Goal: Complete application form: Complete application form

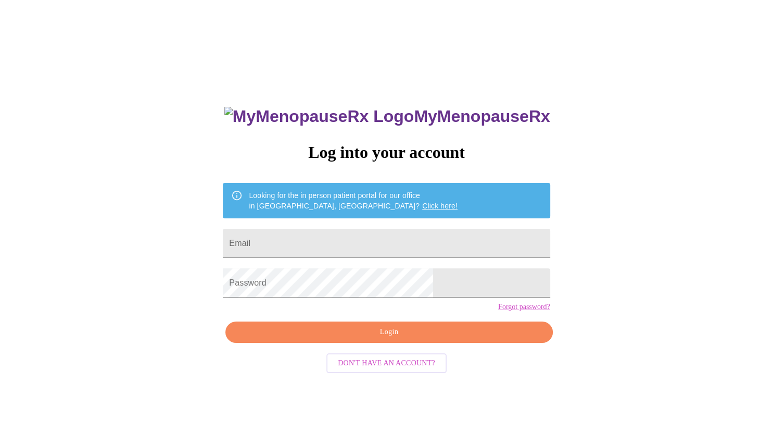
click at [402, 339] on span "Login" at bounding box center [389, 332] width 303 height 13
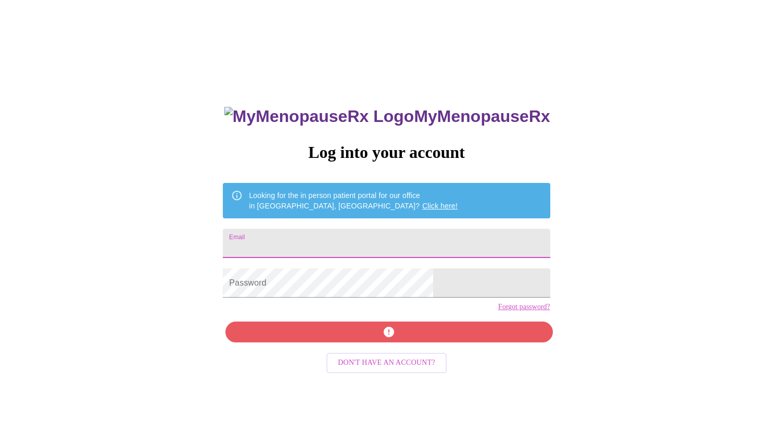
click at [373, 234] on input "Email" at bounding box center [386, 243] width 327 height 29
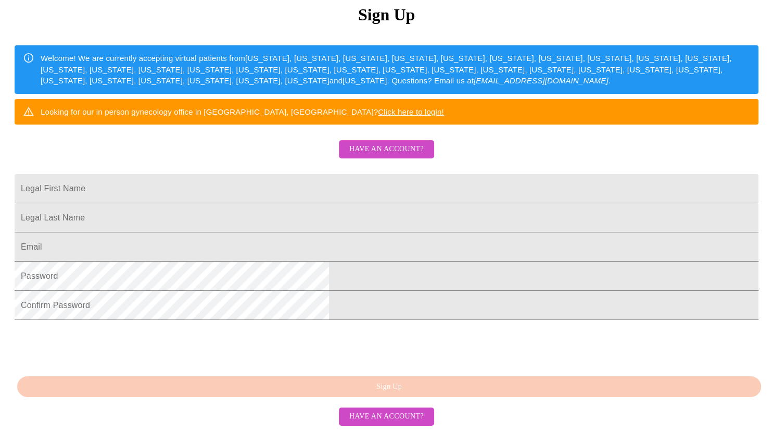
scroll to position [217, 0]
click at [424, 416] on button "Have an account?" at bounding box center [386, 416] width 95 height 18
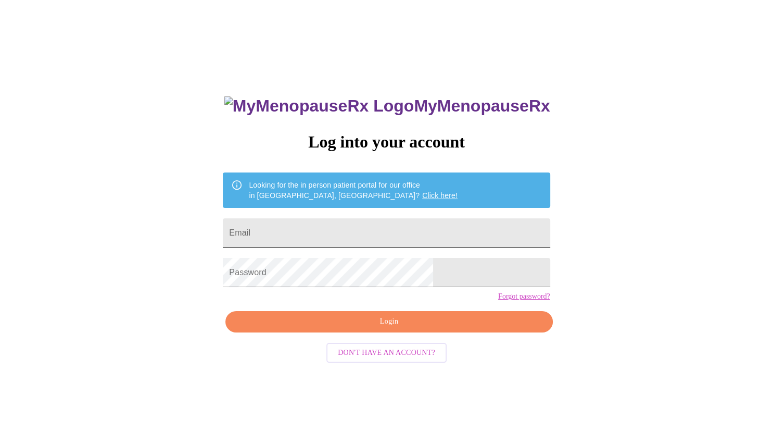
click at [396, 226] on input "Email" at bounding box center [386, 232] width 327 height 29
click at [396, 226] on input "d" at bounding box center [386, 232] width 327 height 29
type input "deborahlee626@yahoo.com"
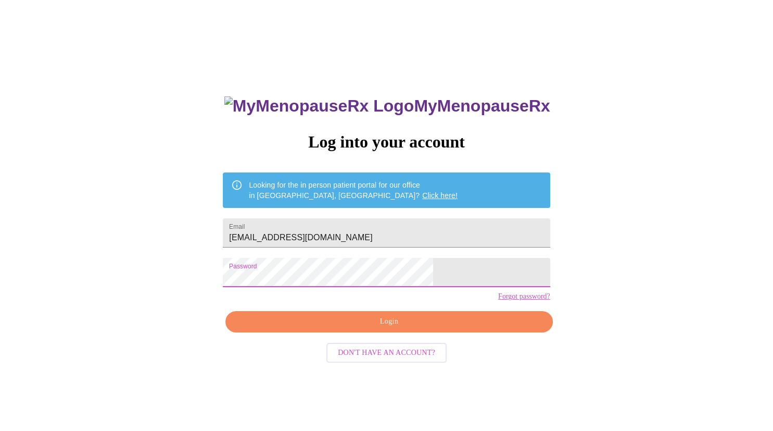
click at [465, 328] on span "Login" at bounding box center [389, 321] width 303 height 13
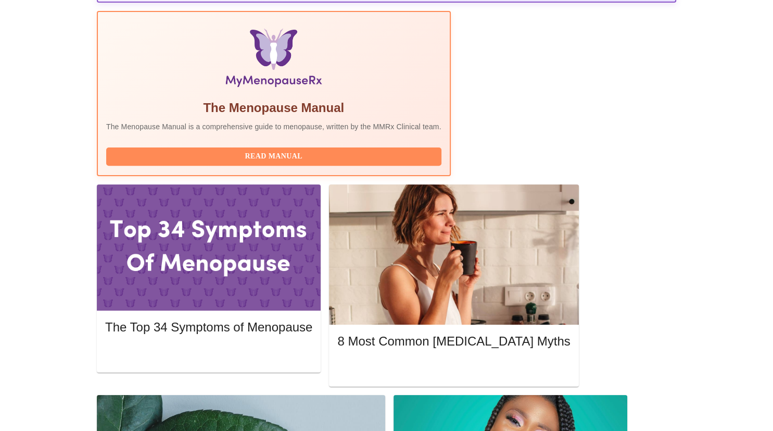
scroll to position [326, 0]
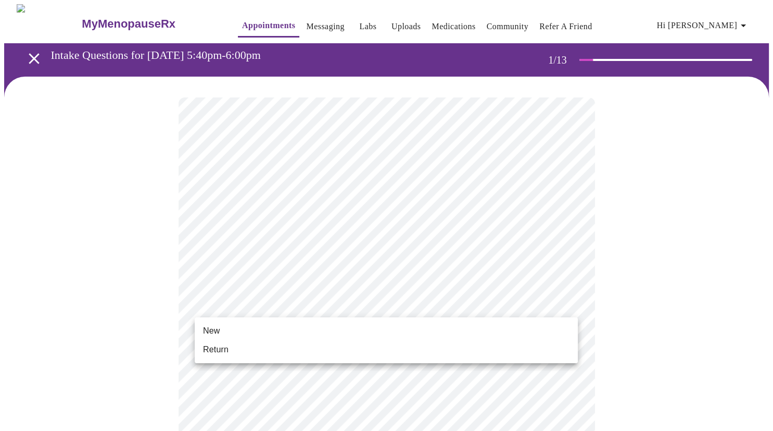
click at [233, 347] on li "Return" at bounding box center [386, 349] width 383 height 19
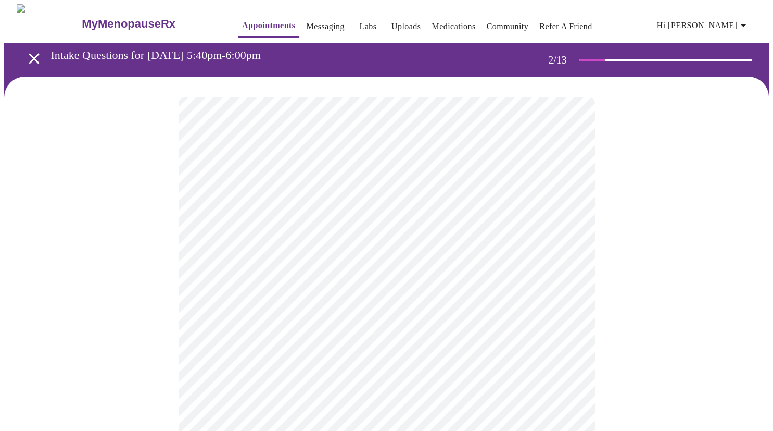
click at [571, 212] on body "MyMenopauseRx Appointments Messaging Labs Uploads Medications Community Refer a…" at bounding box center [386, 317] width 765 height 626
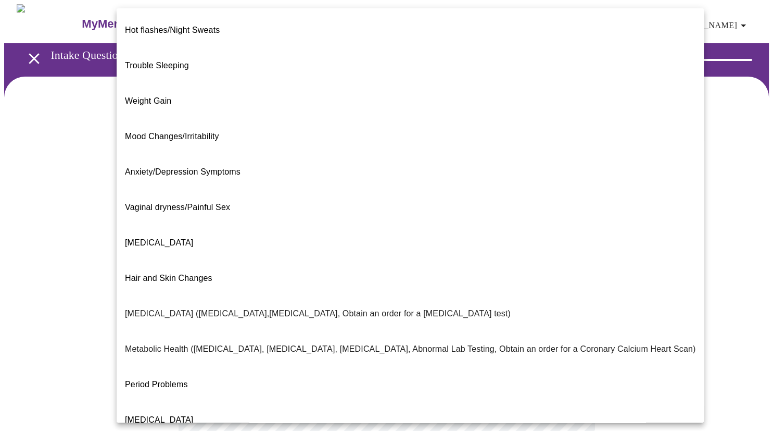
click at [182, 203] on span "Vaginal dryness/Painful Sex" at bounding box center [177, 207] width 105 height 9
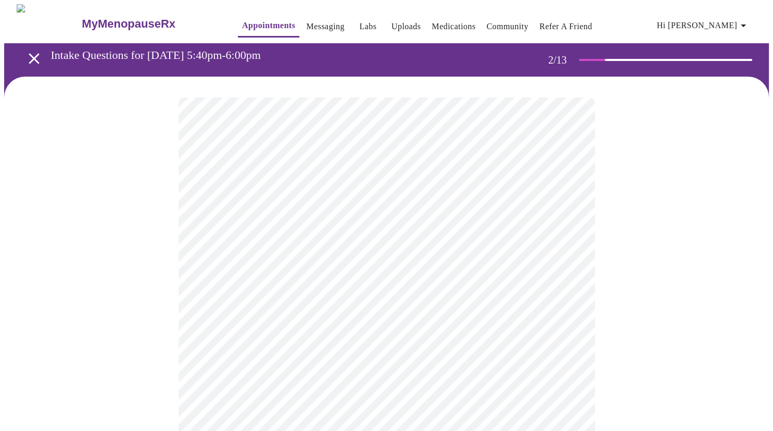
click at [557, 321] on body "MyMenopauseRx Appointments Messaging Labs Uploads Medications Community Refer a…" at bounding box center [386, 313] width 765 height 619
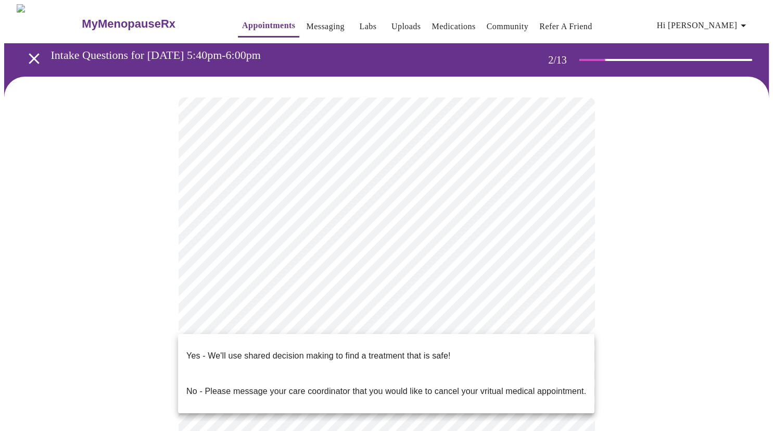
click at [449, 350] on p "Yes - We'll use shared decision making to find a treatment that is safe!" at bounding box center [318, 356] width 264 height 13
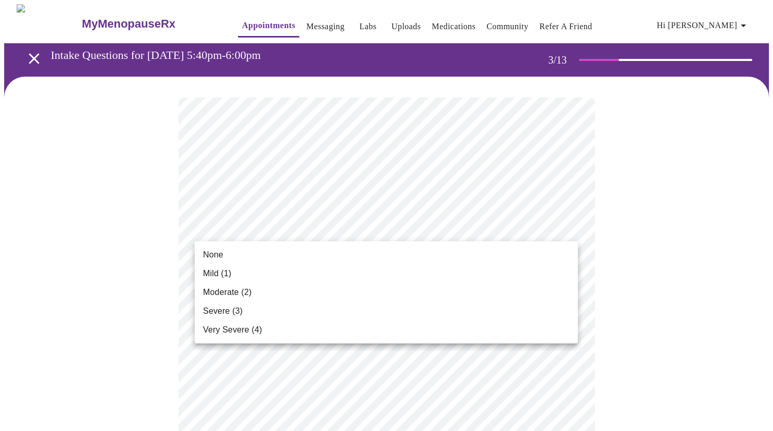
click at [225, 252] on li "None" at bounding box center [386, 254] width 383 height 19
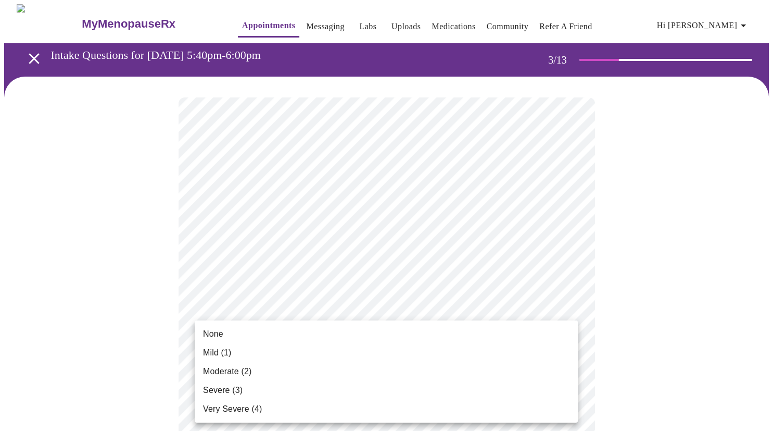
click at [220, 332] on span "None" at bounding box center [213, 334] width 20 height 13
click at [226, 355] on span "Mild (1)" at bounding box center [217, 352] width 29 height 13
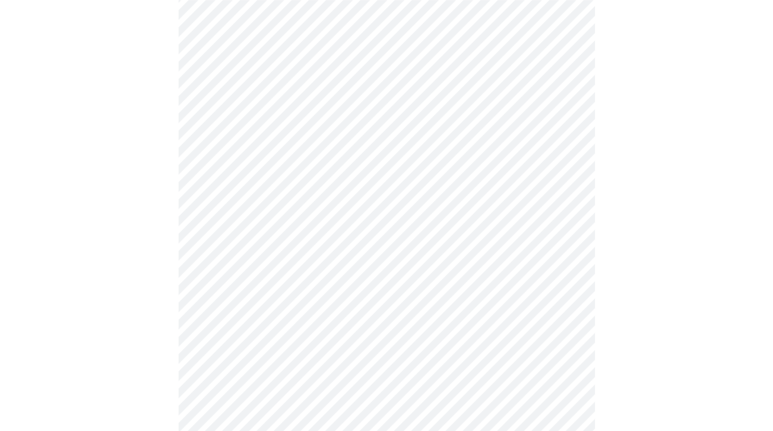
scroll to position [346, 0]
click at [565, 124] on body "MyMenopauseRx Appointments Messaging Labs Uploads Medications Community Refer a…" at bounding box center [386, 328] width 765 height 1341
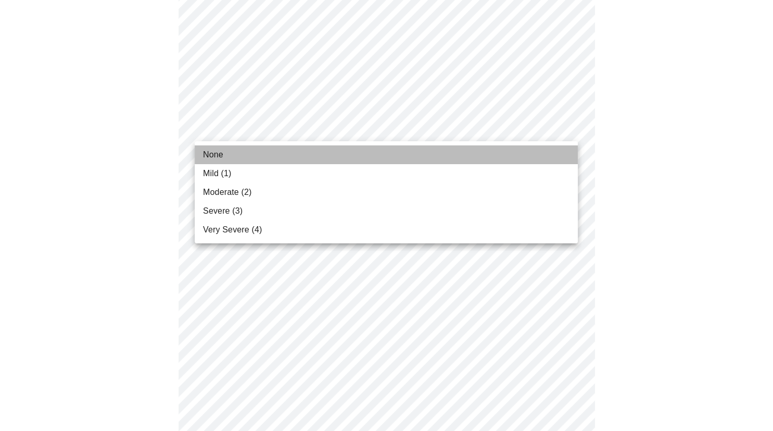
click at [218, 150] on span "None" at bounding box center [213, 154] width 20 height 13
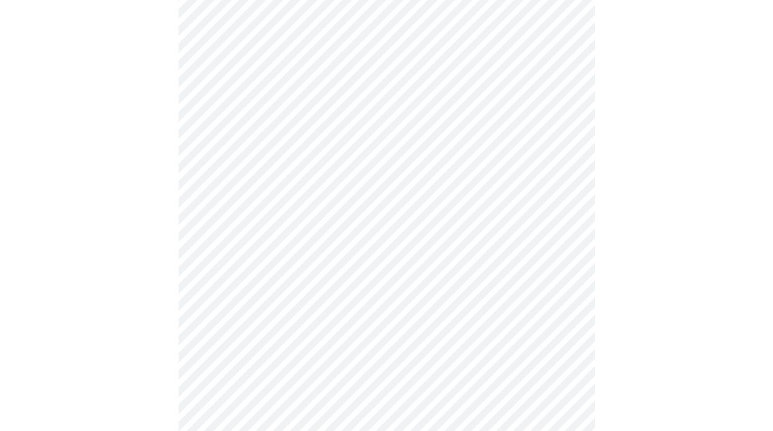
click at [303, 196] on body "MyMenopauseRx Appointments Messaging Labs Uploads Medications Community Refer a…" at bounding box center [386, 321] width 765 height 1327
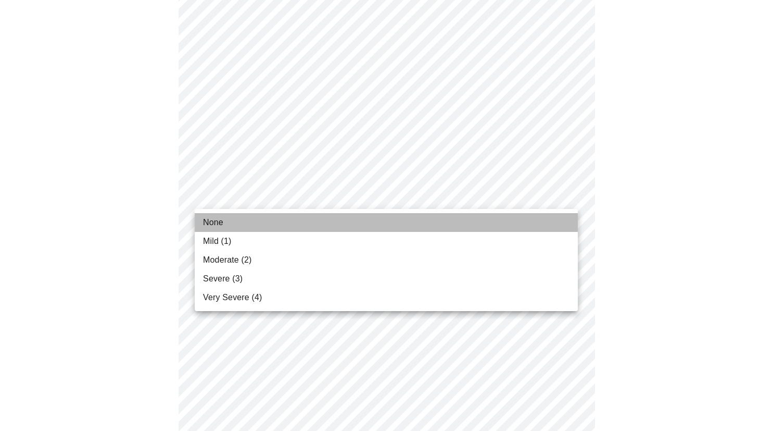
click at [218, 222] on span "None" at bounding box center [213, 222] width 20 height 13
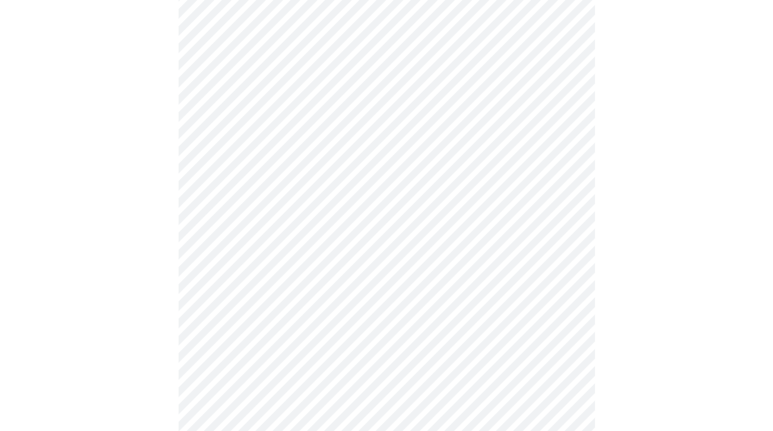
click at [307, 264] on body "MyMenopauseRx Appointments Messaging Labs Uploads Medications Community Refer a…" at bounding box center [386, 314] width 765 height 1312
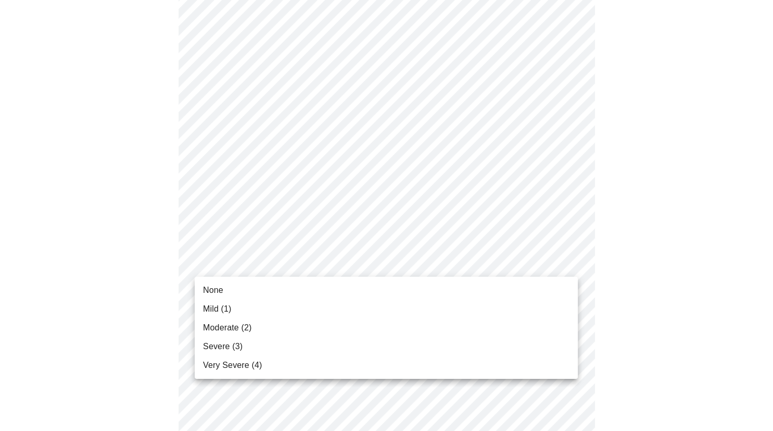
click at [215, 289] on span "None" at bounding box center [213, 290] width 20 height 13
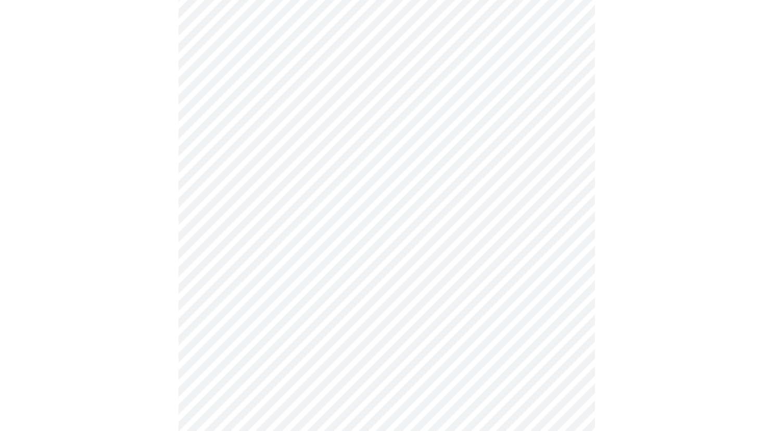
click at [301, 345] on body "MyMenopauseRx Appointments Messaging Labs Uploads Medications Community Refer a…" at bounding box center [386, 306] width 765 height 1297
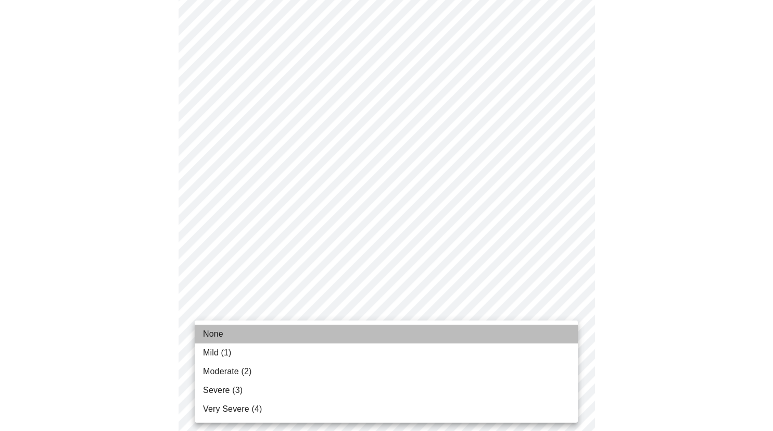
click at [222, 334] on span "None" at bounding box center [213, 334] width 20 height 13
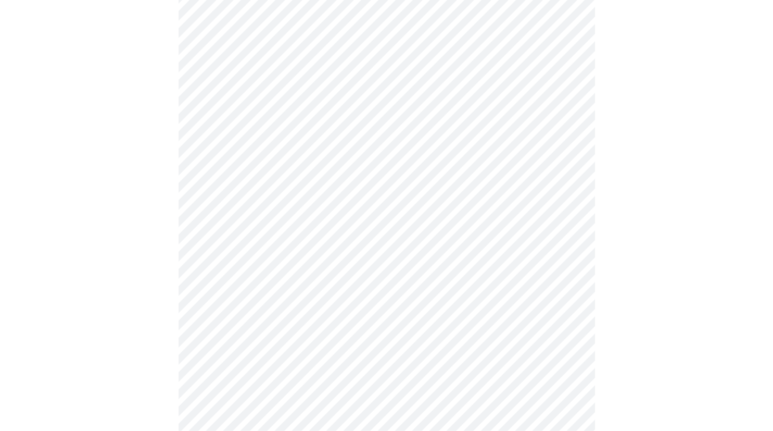
scroll to position [553, 0]
click at [314, 215] on body "MyMenopauseRx Appointments Messaging Labs Uploads Medications Community Refer a…" at bounding box center [386, 92] width 765 height 1283
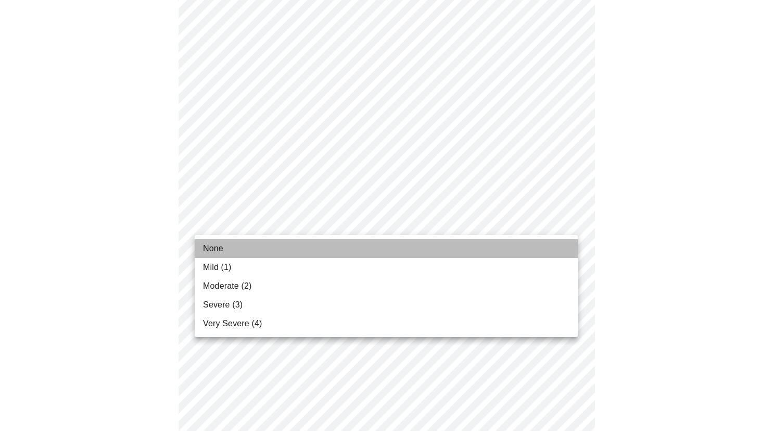
click at [199, 249] on li "None" at bounding box center [386, 248] width 383 height 19
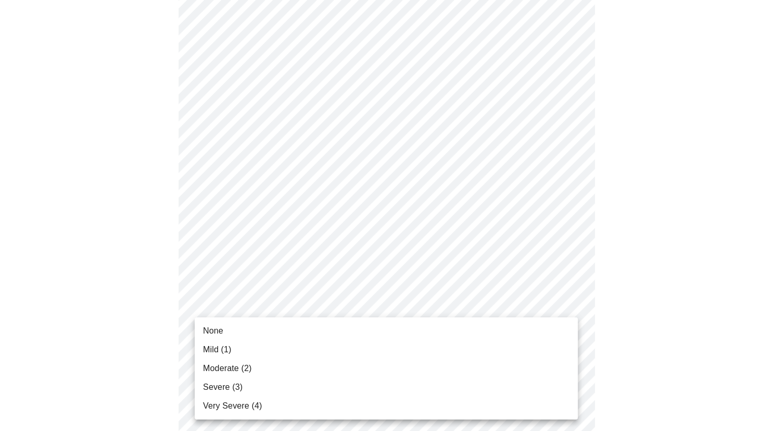
click at [301, 298] on body "MyMenopauseRx Appointments Messaging Labs Uploads Medications Community Refer a…" at bounding box center [386, 85] width 765 height 1268
click at [223, 330] on li "None" at bounding box center [386, 330] width 383 height 19
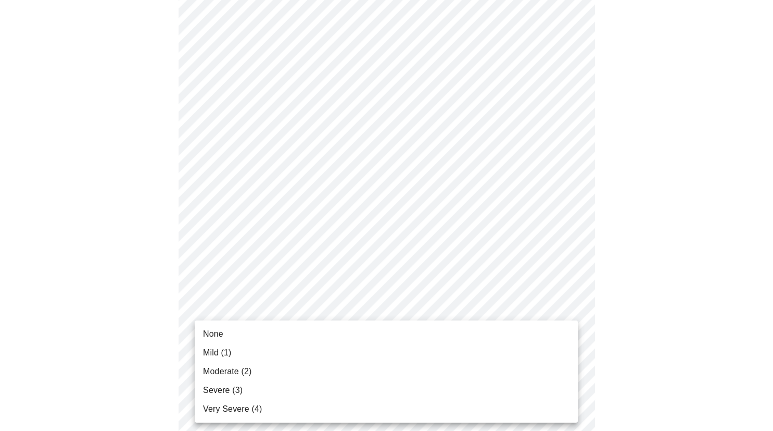
click at [341, 389] on body "MyMenopauseRx Appointments Messaging Labs Uploads Medications Community Refer a…" at bounding box center [386, 78] width 765 height 1254
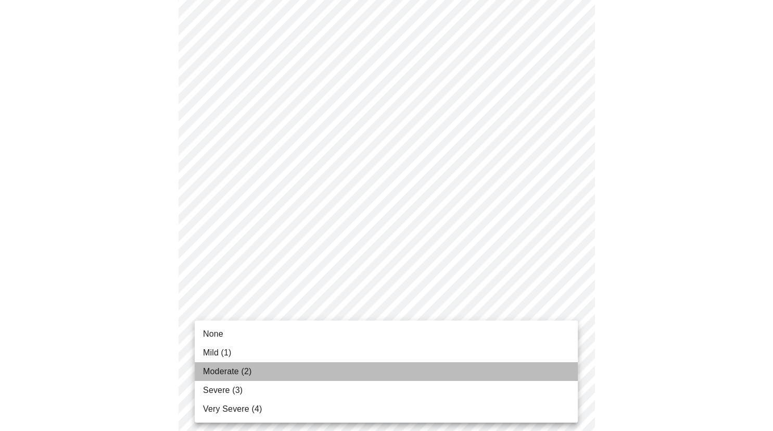
click at [229, 378] on li "Moderate (2)" at bounding box center [386, 371] width 383 height 19
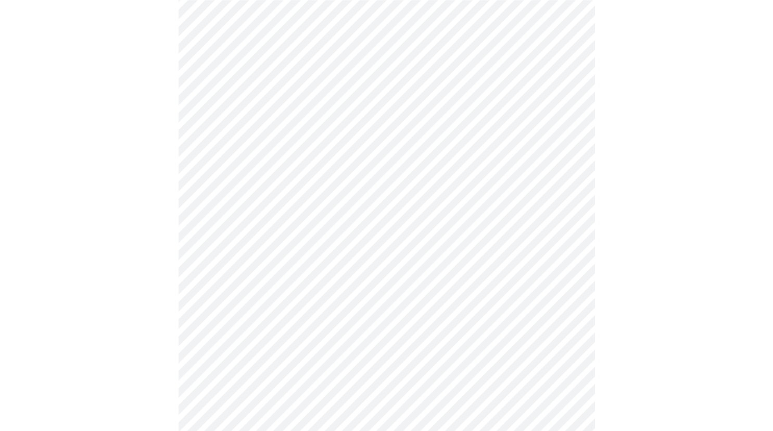
scroll to position [808, 0]
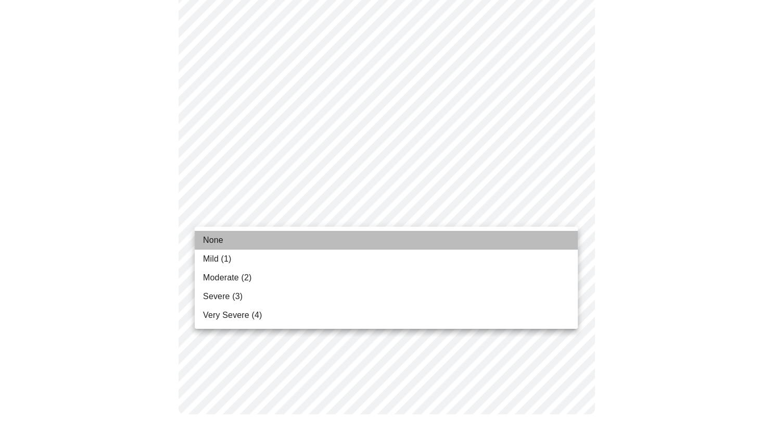
click at [226, 239] on li "None" at bounding box center [386, 240] width 383 height 19
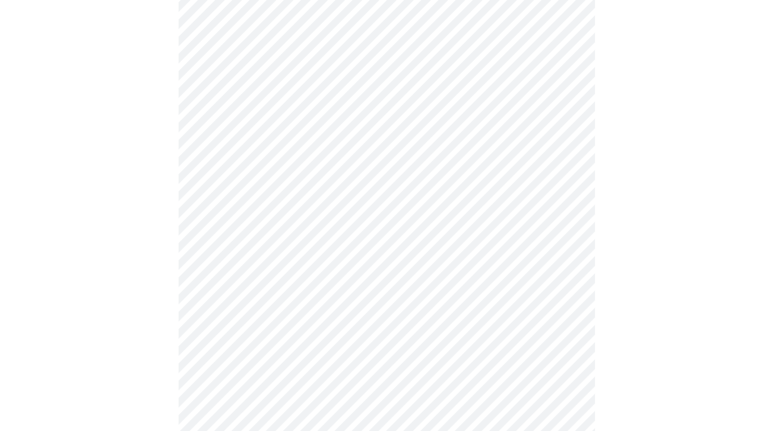
scroll to position [221, 0]
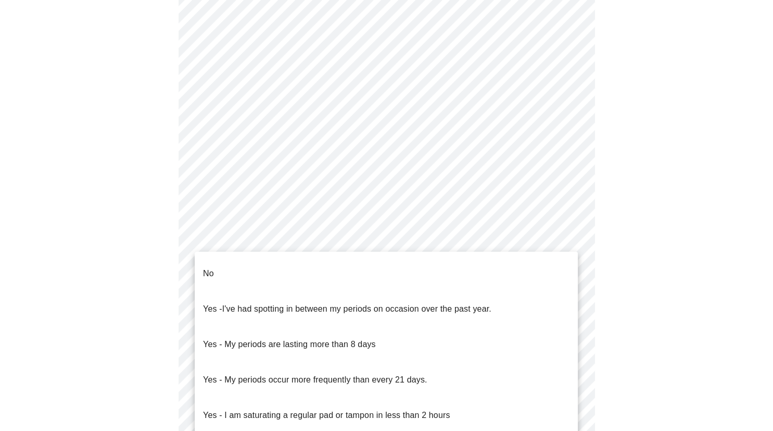
click at [455, 416] on body "MyMenopauseRx Appointments Messaging Labs Uploads Medications Community Refer a…" at bounding box center [386, 296] width 765 height 1027
click at [217, 267] on li "No" at bounding box center [386, 273] width 383 height 35
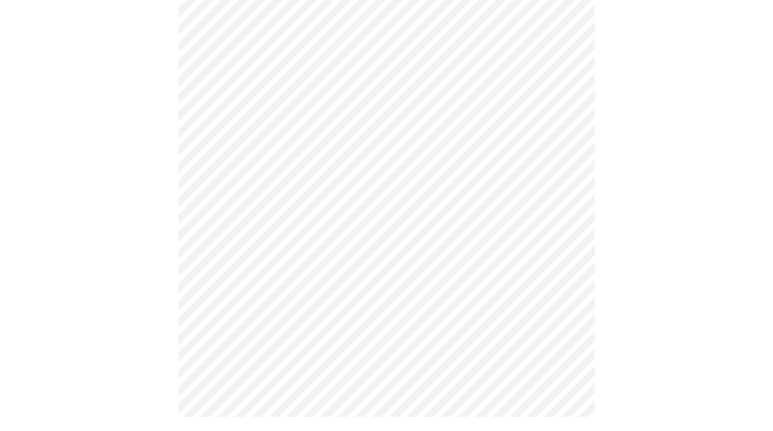
scroll to position [590, 0]
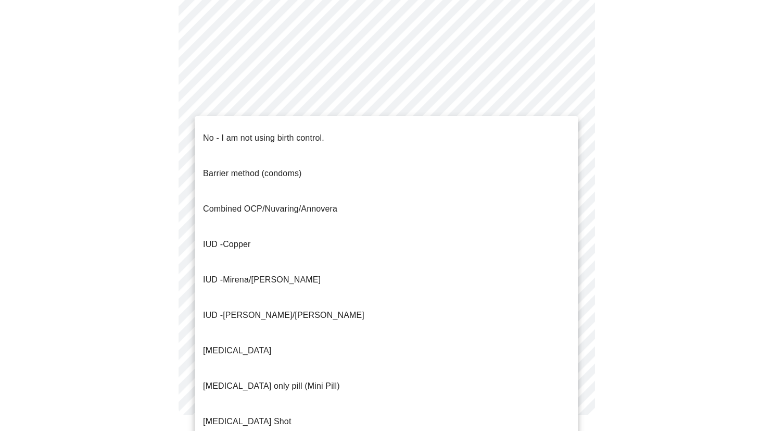
click at [232, 132] on p "No - I am not using birth control." at bounding box center [263, 138] width 121 height 13
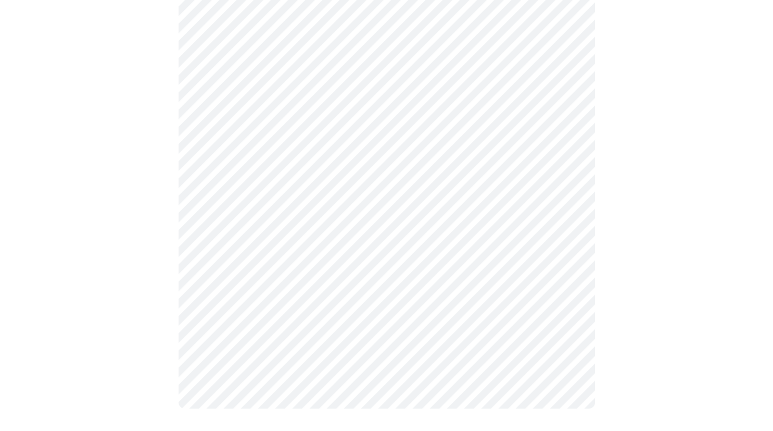
scroll to position [583, 0]
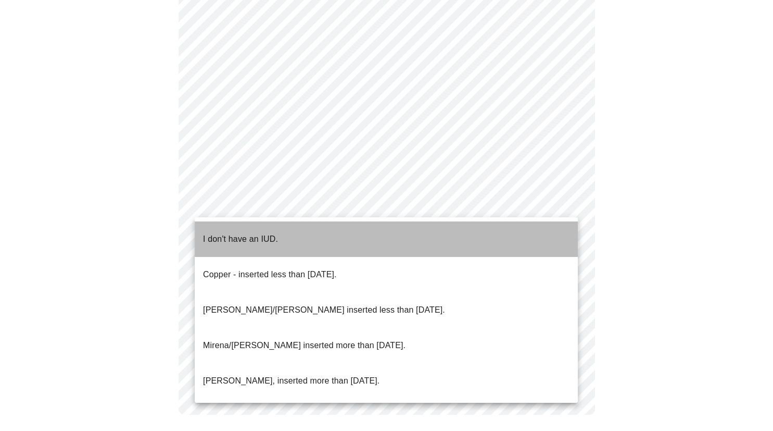
click at [268, 233] on p "I don't have an IUD." at bounding box center [240, 239] width 75 height 13
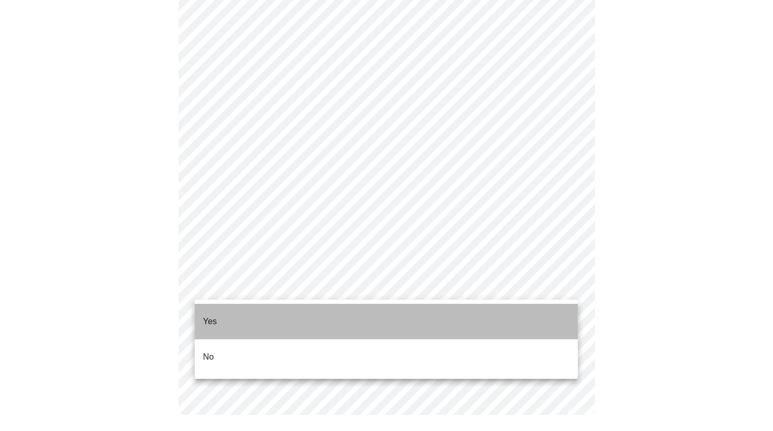
click at [216, 315] on p "Yes" at bounding box center [210, 321] width 14 height 13
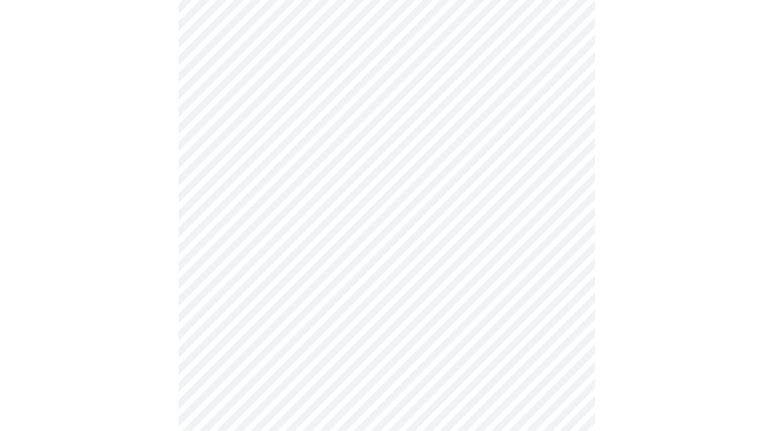
scroll to position [182, 0]
click at [564, 91] on body "MyMenopauseRx Appointments Messaging Labs Uploads Medications Community Refer a…" at bounding box center [386, 206] width 765 height 769
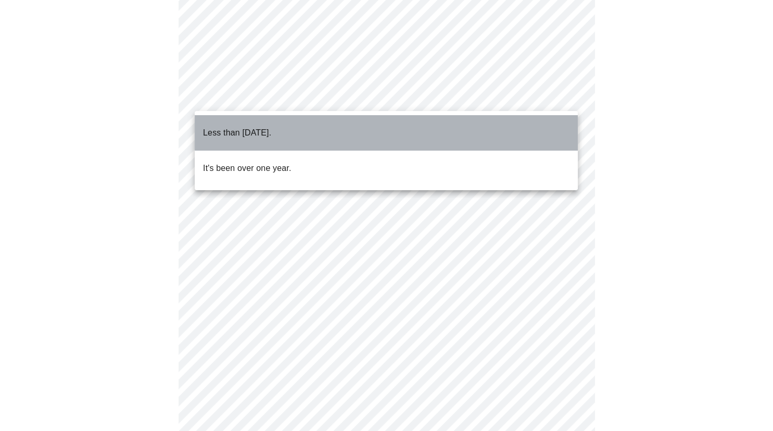
click at [271, 127] on p "Less than one year ago." at bounding box center [237, 133] width 68 height 13
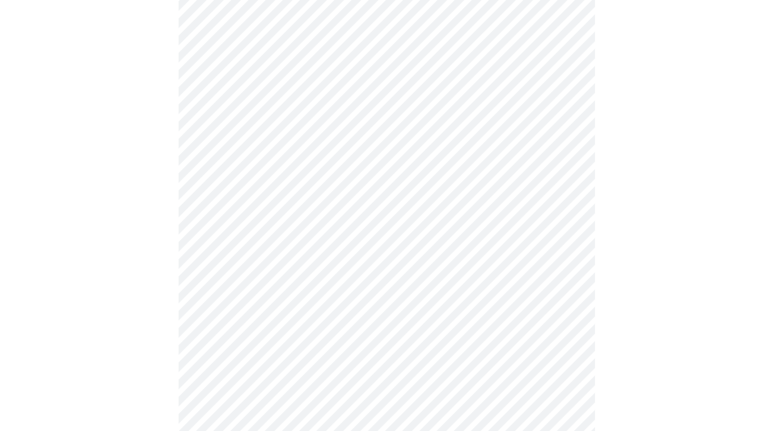
click at [394, 187] on body "MyMenopauseRx Appointments Messaging Labs Uploads Medications Community Refer a…" at bounding box center [386, 206] width 765 height 769
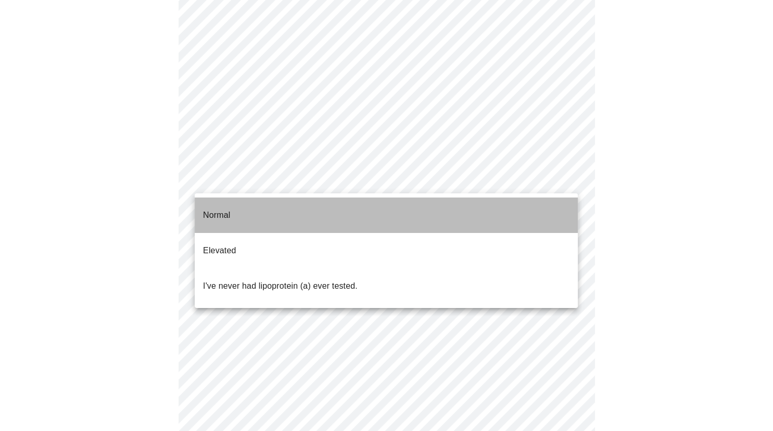
click at [214, 209] on p "Normal" at bounding box center [216, 215] width 27 height 13
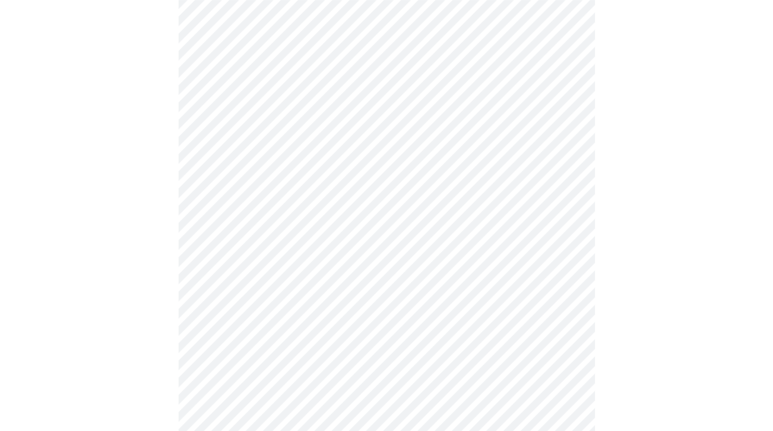
scroll to position [2611, 0]
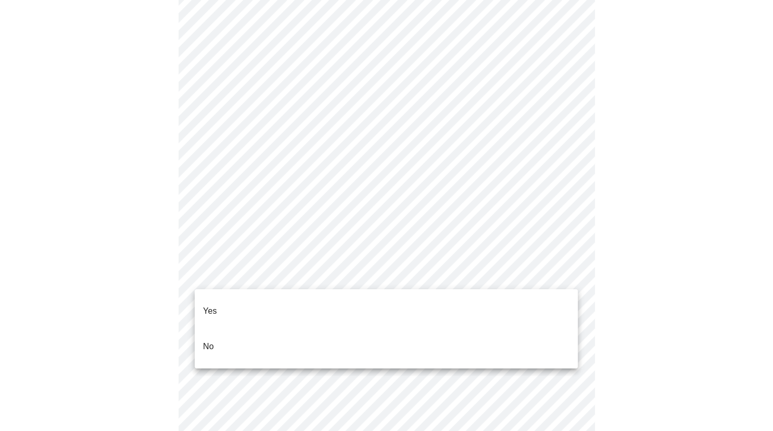
click at [203, 336] on li "No" at bounding box center [386, 346] width 383 height 35
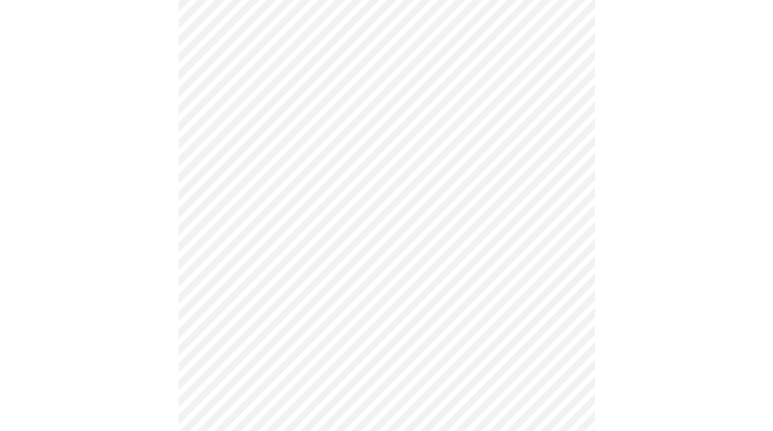
scroll to position [869, 0]
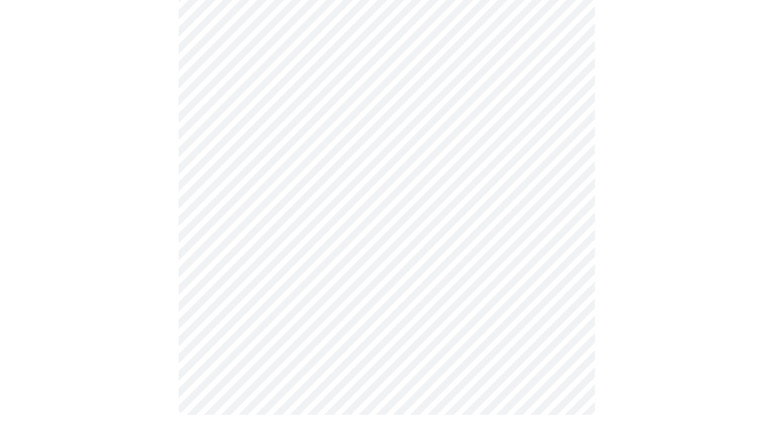
scroll to position [0, 0]
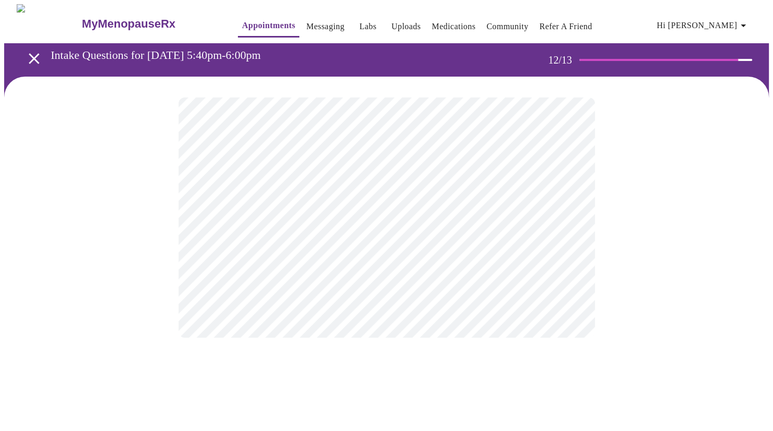
click at [560, 217] on body "MyMenopauseRx Appointments Messaging Labs Uploads Medications Community Refer a…" at bounding box center [386, 181] width 765 height 354
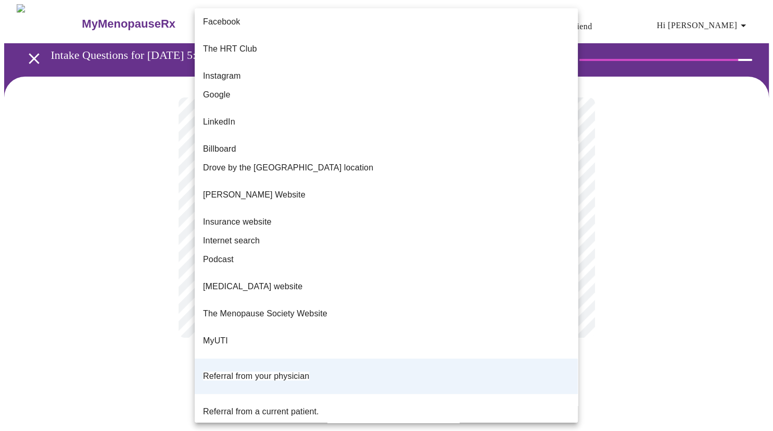
scroll to position [25, 0]
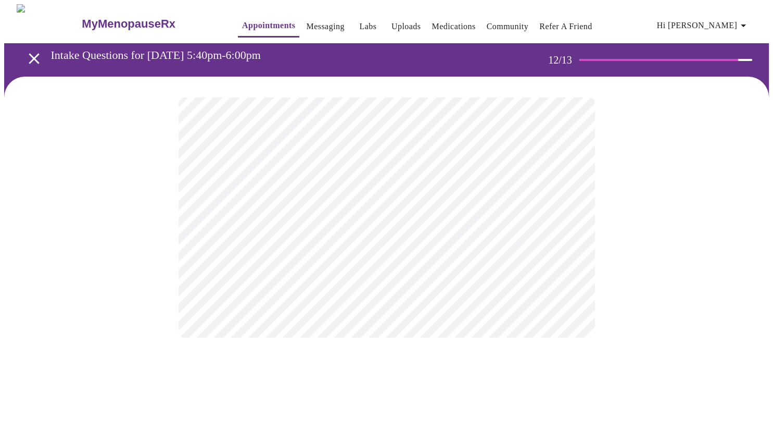
click at [542, 219] on body "MyMenopauseRx Appointments Messaging Labs Uploads Medications Community Refer a…" at bounding box center [386, 181] width 765 height 354
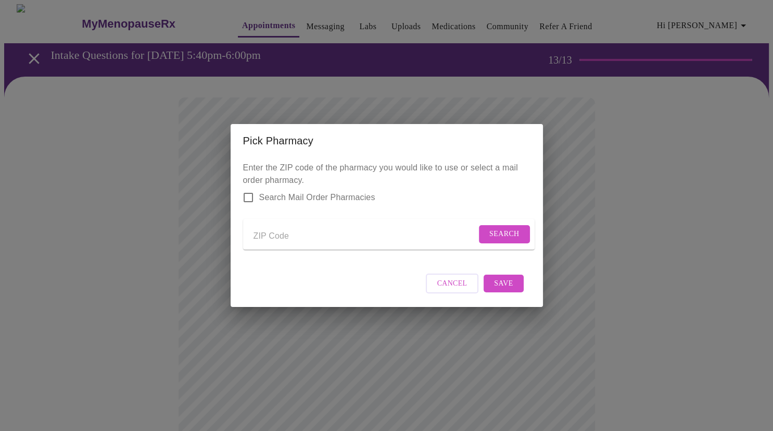
click at [674, 213] on div "Pick Pharmacy Enter the ZIP code of the pharmacy you would like to use or selec…" at bounding box center [386, 215] width 773 height 431
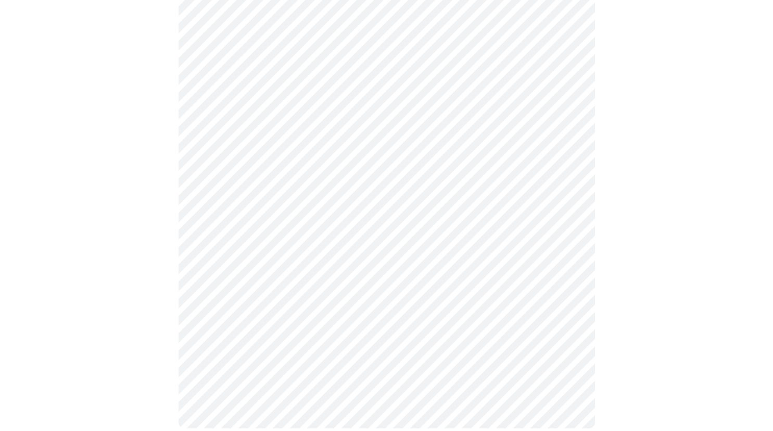
scroll to position [466, 0]
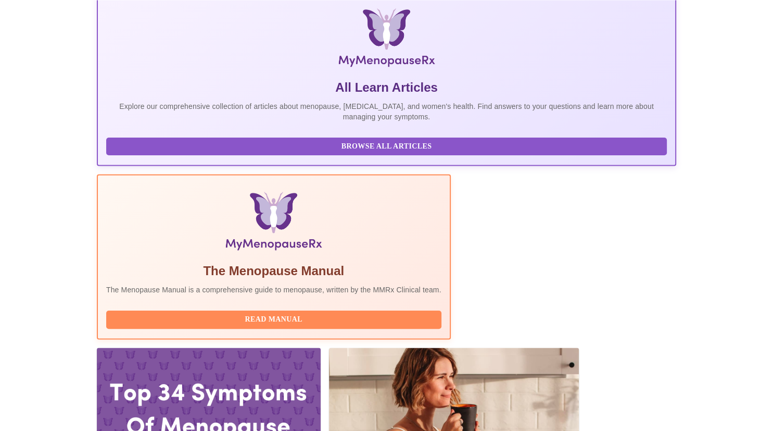
scroll to position [160, 0]
